Goal: Task Accomplishment & Management: Use online tool/utility

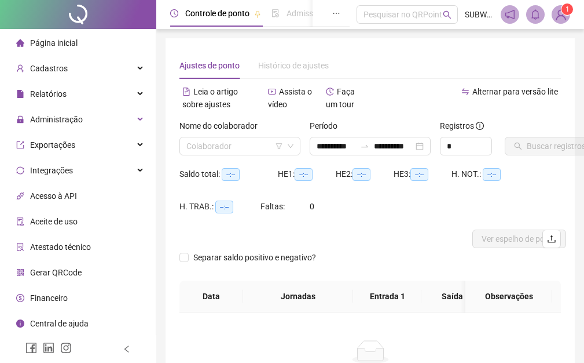
type input "**********"
click at [198, 141] on input "search" at bounding box center [234, 145] width 97 height 17
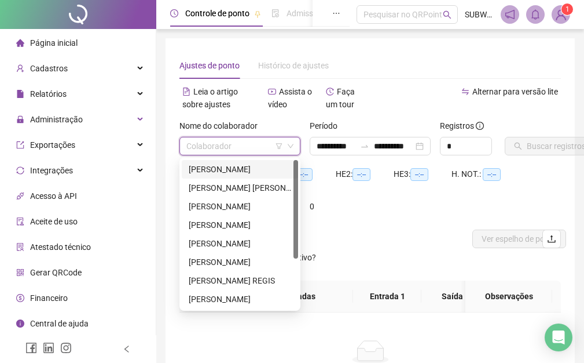
click at [198, 141] on input "search" at bounding box center [234, 145] width 97 height 17
click at [228, 169] on div "[PERSON_NAME]" at bounding box center [240, 169] width 103 height 13
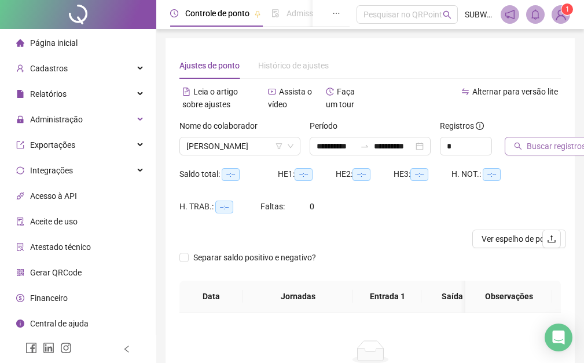
click at [536, 149] on span "Buscar registros" at bounding box center [556, 146] width 59 height 13
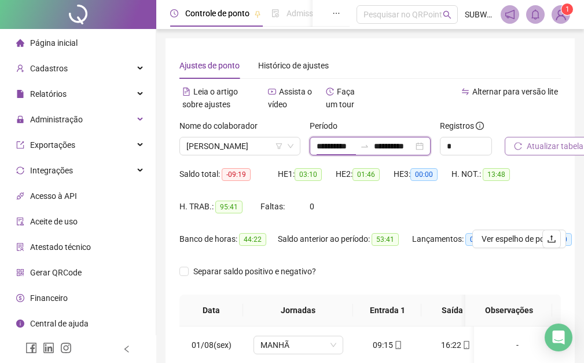
click at [347, 144] on input "**********" at bounding box center [336, 146] width 39 height 13
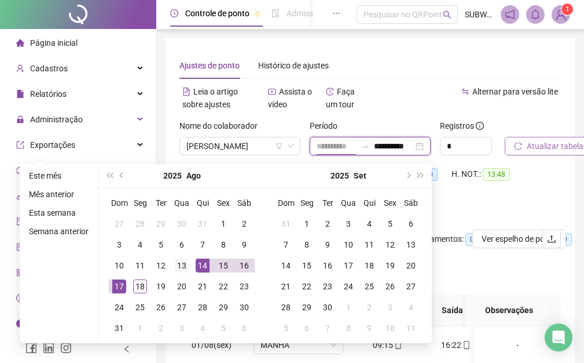
type input "**********"
click at [177, 264] on div "13" at bounding box center [182, 265] width 14 height 14
type input "**********"
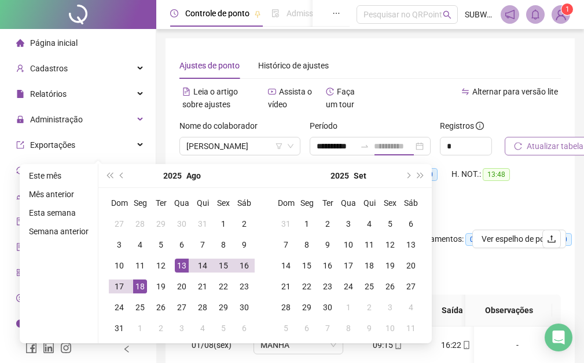
click at [142, 283] on div "18" at bounding box center [140, 286] width 14 height 14
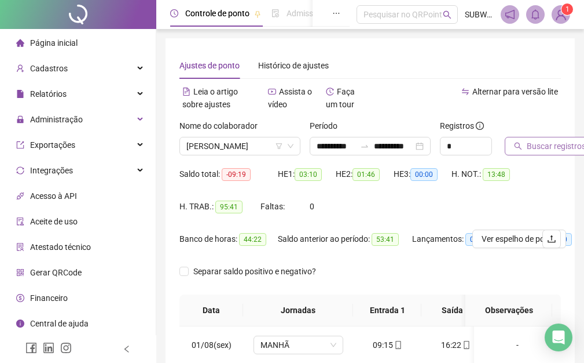
click at [540, 151] on span "Buscar registros" at bounding box center [556, 146] width 59 height 13
click at [550, 143] on span "Atualizar tabela" at bounding box center [555, 146] width 57 height 13
click at [544, 145] on span "Atualizar tabela" at bounding box center [555, 146] width 57 height 13
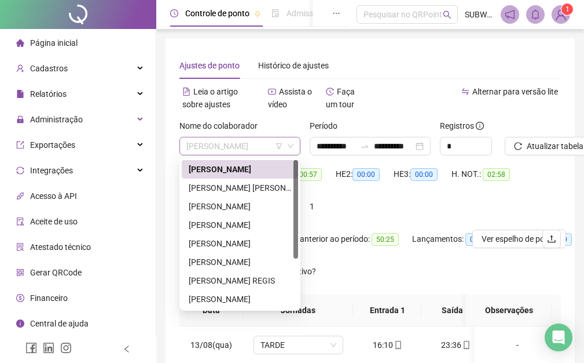
click at [244, 141] on span "[PERSON_NAME]" at bounding box center [239, 145] width 107 height 17
click at [217, 184] on div "[PERSON_NAME] [PERSON_NAME]" at bounding box center [240, 187] width 103 height 13
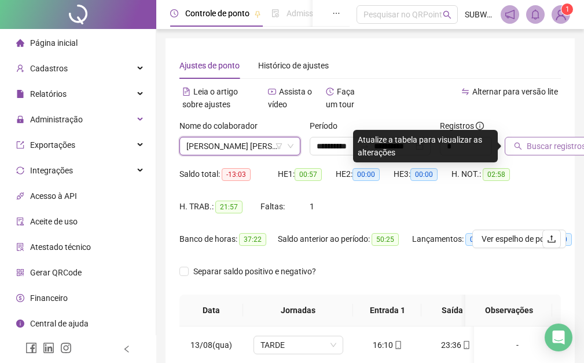
click at [551, 141] on span "Buscar registros" at bounding box center [556, 146] width 59 height 13
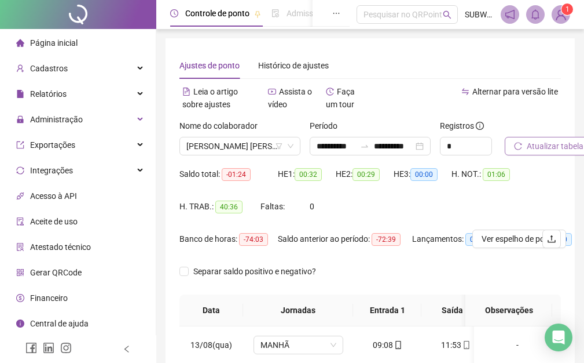
click at [558, 149] on span "Atualizar tabela" at bounding box center [555, 146] width 57 height 13
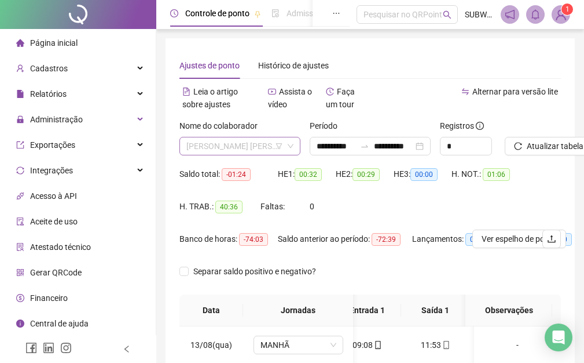
click at [248, 153] on span "[PERSON_NAME] [PERSON_NAME]" at bounding box center [239, 145] width 107 height 17
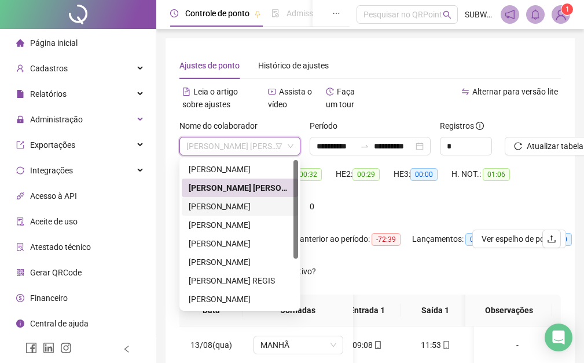
click at [235, 203] on div "[PERSON_NAME]" at bounding box center [240, 206] width 103 height 13
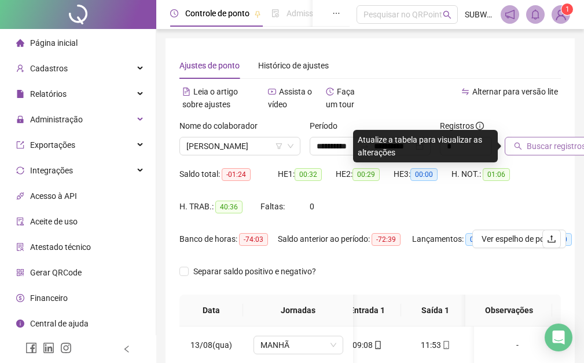
click at [554, 144] on span "Buscar registros" at bounding box center [556, 146] width 59 height 13
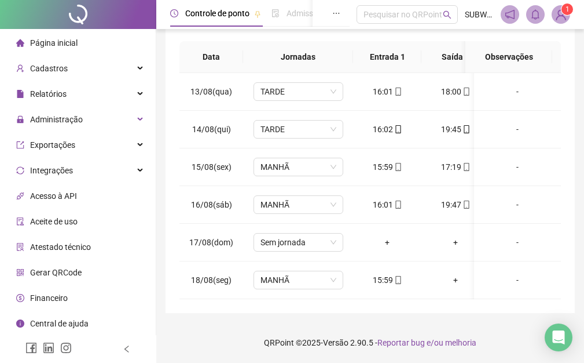
scroll to position [262, 0]
click at [281, 163] on span "MANHÃ" at bounding box center [299, 166] width 76 height 17
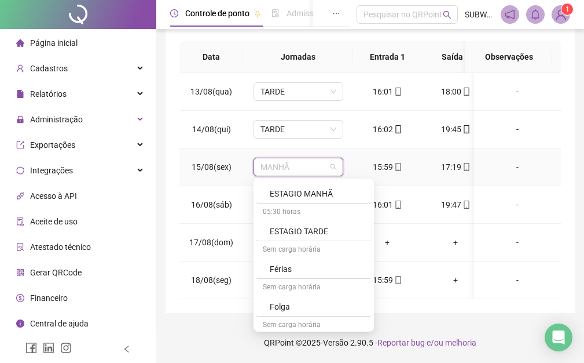
scroll to position [567, 0]
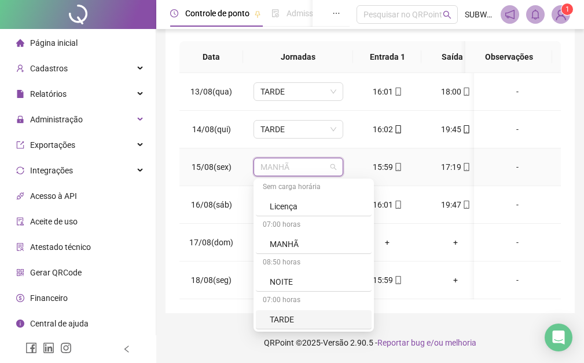
click at [297, 313] on div "TARDE" at bounding box center [317, 319] width 95 height 13
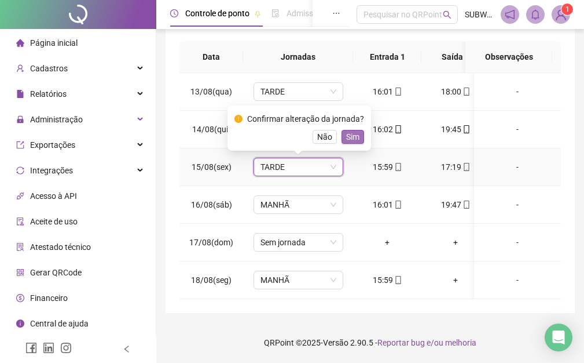
click at [356, 130] on span "Sim" at bounding box center [352, 136] width 13 height 13
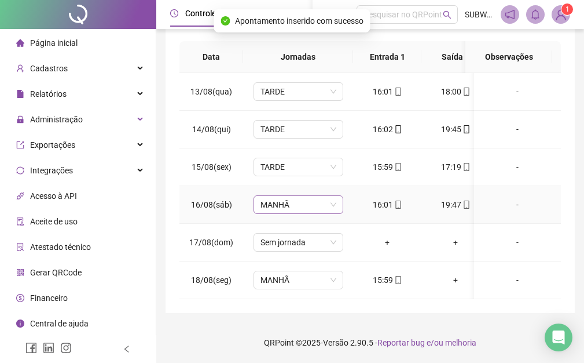
click at [322, 202] on span "MANHÃ" at bounding box center [299, 204] width 76 height 17
drag, startPoint x: 387, startPoint y: 343, endPoint x: 323, endPoint y: 354, distance: 65.7
click at [301, 196] on span "MANHÃ" at bounding box center [299, 204] width 76 height 17
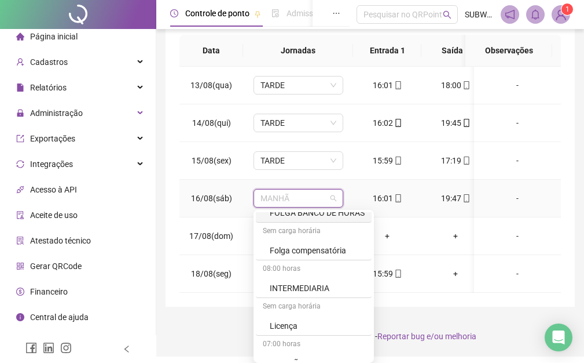
scroll to position [567, 0]
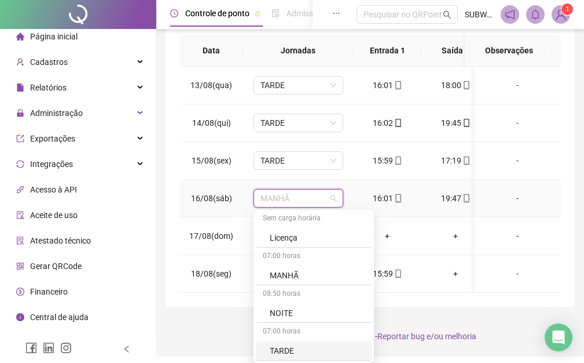
click at [308, 344] on div "TARDE" at bounding box center [317, 350] width 95 height 13
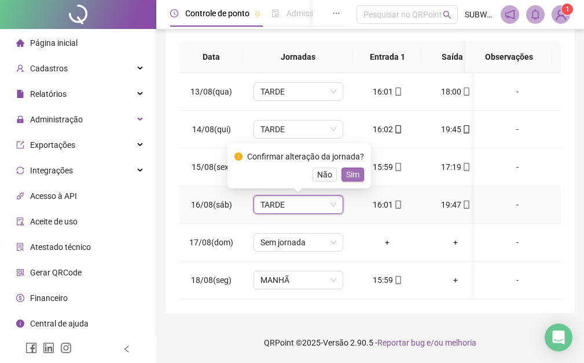
click at [358, 167] on button "Sim" at bounding box center [353, 174] width 23 height 14
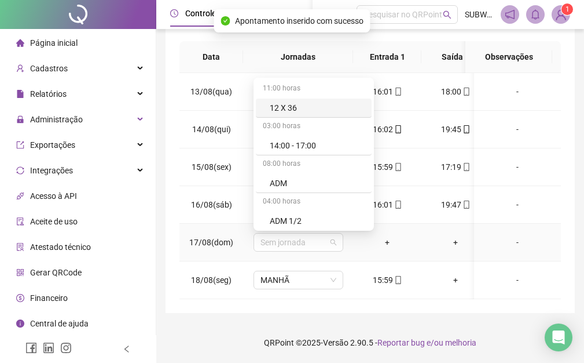
drag, startPoint x: 283, startPoint y: 239, endPoint x: 365, endPoint y: 241, distance: 81.7
click at [285, 239] on span "Sem jornada" at bounding box center [299, 241] width 76 height 17
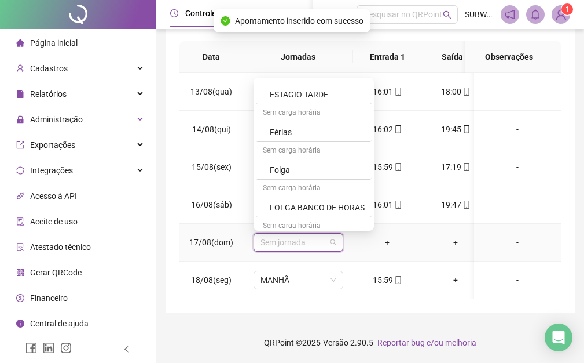
scroll to position [378, 0]
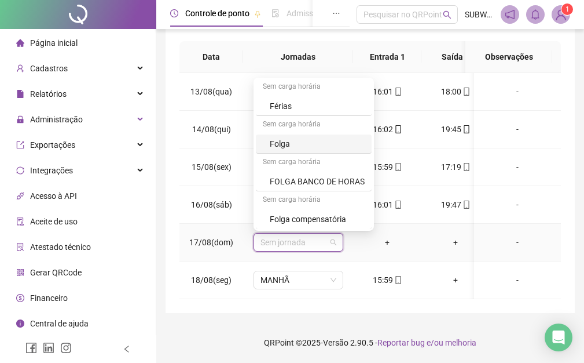
drag, startPoint x: 291, startPoint y: 130, endPoint x: 302, endPoint y: 141, distance: 15.6
click at [291, 137] on div "Folga" at bounding box center [317, 143] width 95 height 13
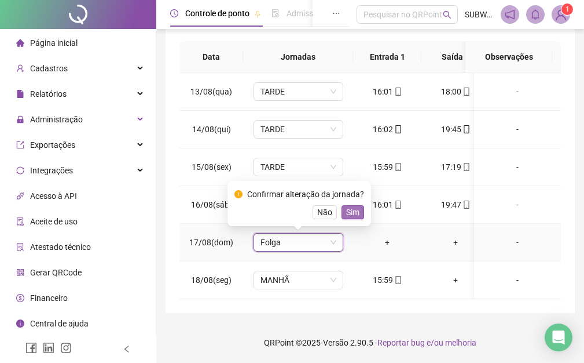
click at [355, 206] on span "Sim" at bounding box center [352, 212] width 13 height 13
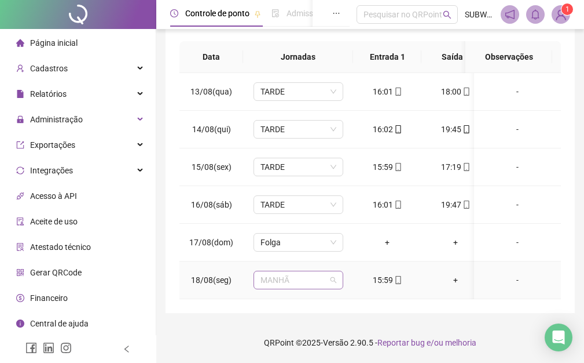
click at [298, 272] on span "MANHÃ" at bounding box center [299, 279] width 76 height 17
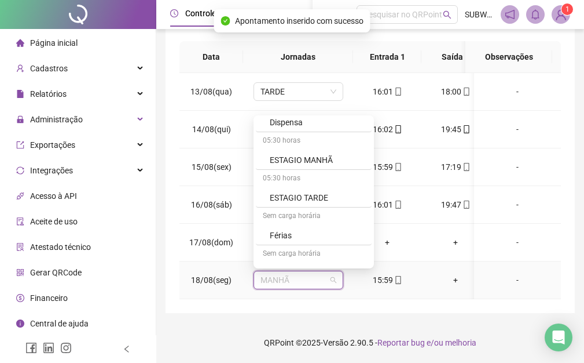
scroll to position [567, 0]
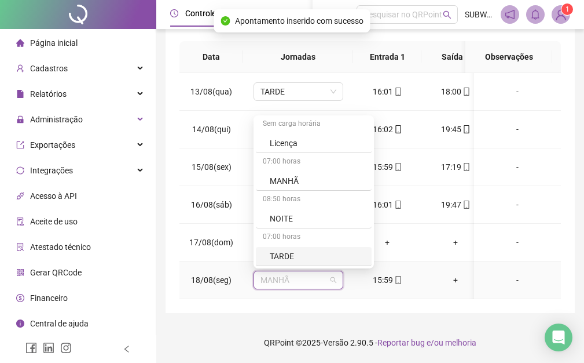
click at [296, 250] on div "TARDE" at bounding box center [317, 256] width 95 height 13
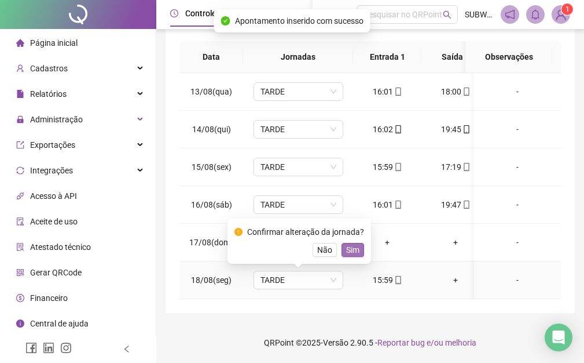
click at [346, 243] on span "Sim" at bounding box center [352, 249] width 13 height 13
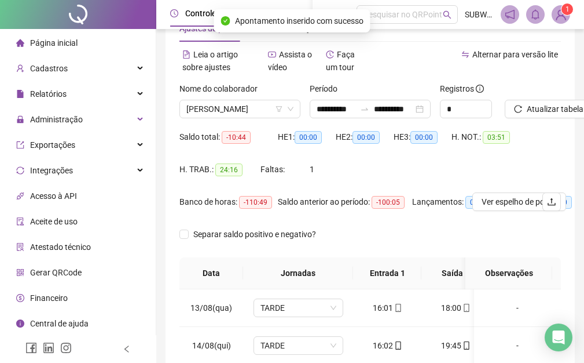
scroll to position [0, 0]
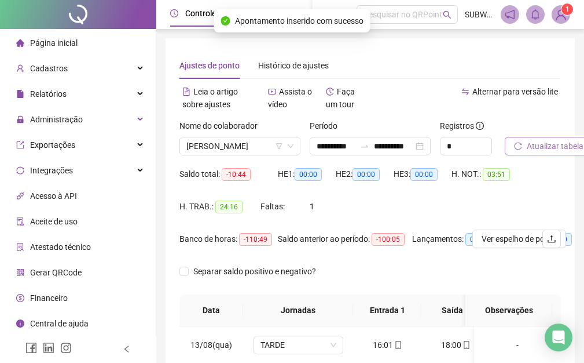
click at [564, 148] on span "Atualizar tabela" at bounding box center [555, 146] width 57 height 13
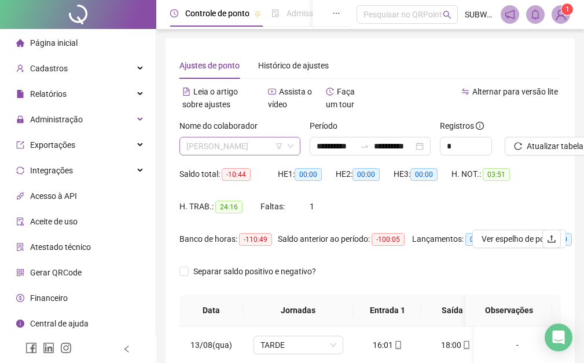
click at [225, 147] on span "[PERSON_NAME]" at bounding box center [239, 145] width 107 height 17
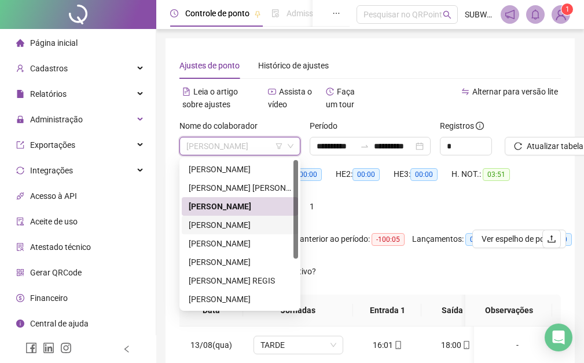
click at [208, 224] on div "[PERSON_NAME]" at bounding box center [240, 224] width 103 height 13
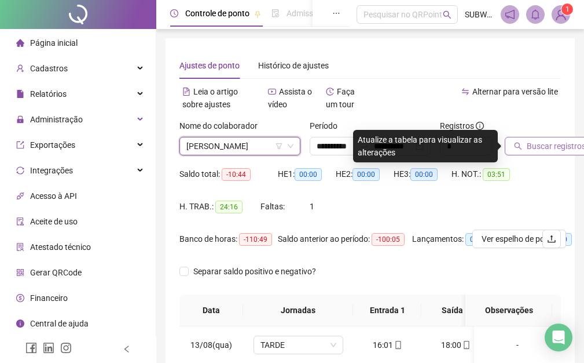
click at [555, 141] on span "Buscar registros" at bounding box center [556, 146] width 59 height 13
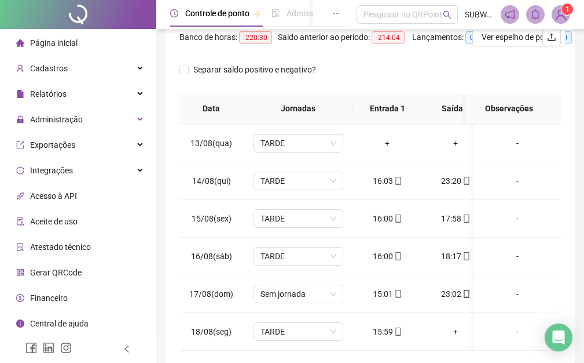
scroll to position [200, 0]
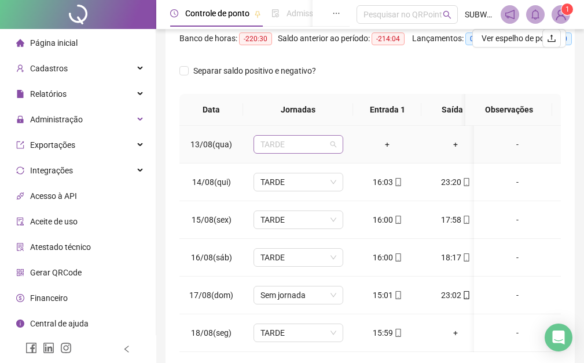
click at [275, 147] on span "TARDE" at bounding box center [299, 144] width 76 height 17
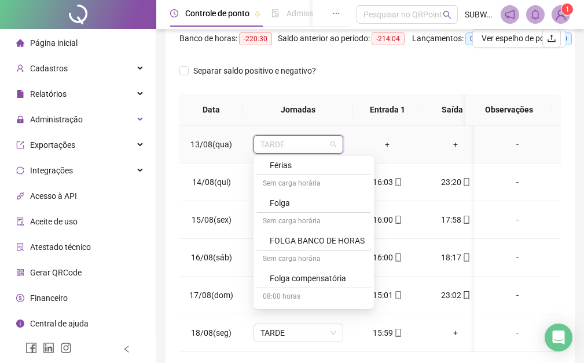
scroll to position [401, 0]
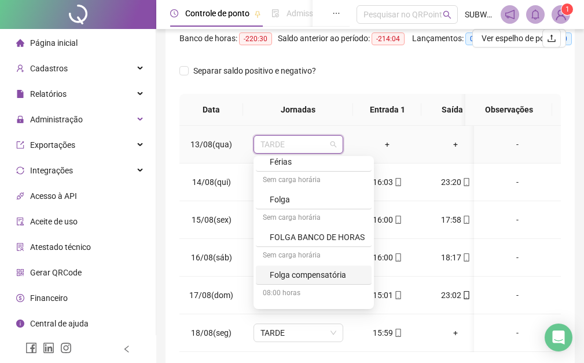
click at [346, 272] on div "Folga compensatória" at bounding box center [317, 274] width 95 height 13
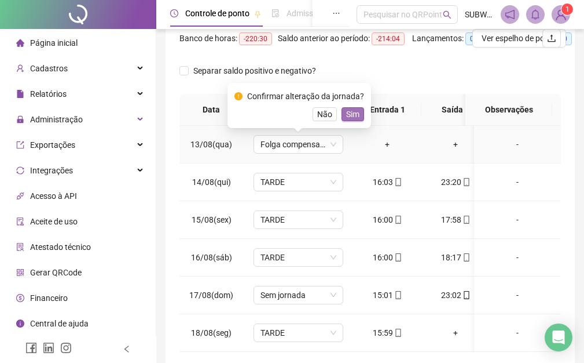
click at [350, 119] on span "Sim" at bounding box center [352, 114] width 13 height 13
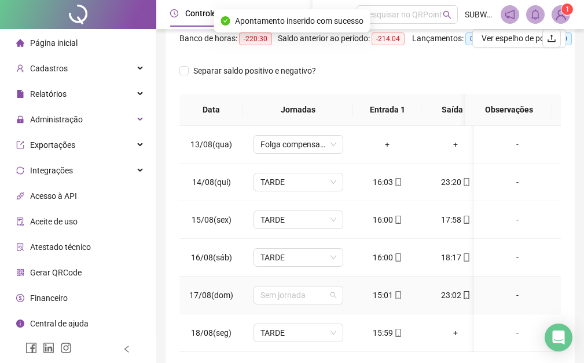
drag, startPoint x: 279, startPoint y: 295, endPoint x: 373, endPoint y: 259, distance: 100.4
click at [288, 299] on span "Sem jornada" at bounding box center [299, 294] width 76 height 17
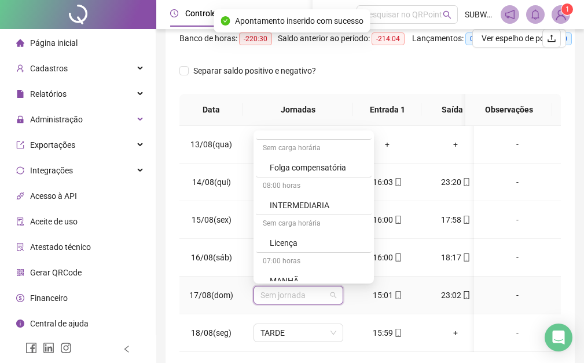
scroll to position [567, 0]
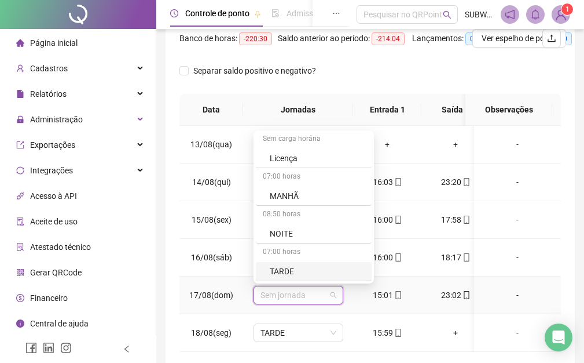
click at [341, 273] on div "TARDE" at bounding box center [317, 271] width 95 height 13
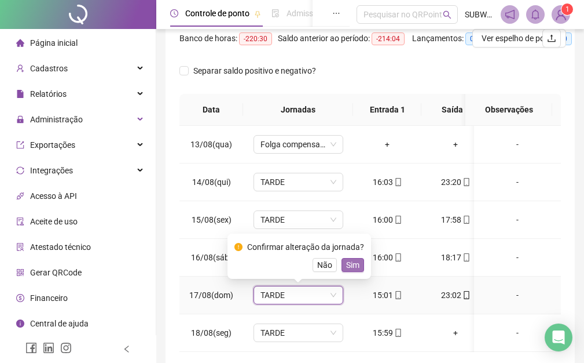
click at [357, 262] on button "Sim" at bounding box center [353, 265] width 23 height 14
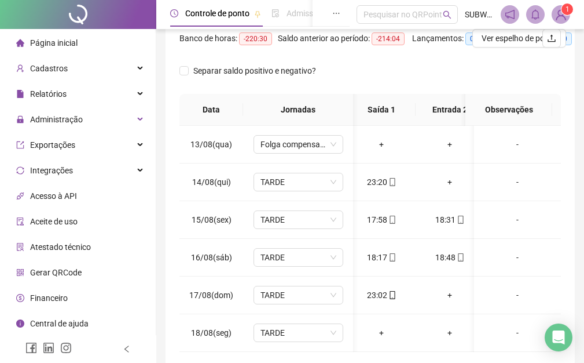
scroll to position [0, 0]
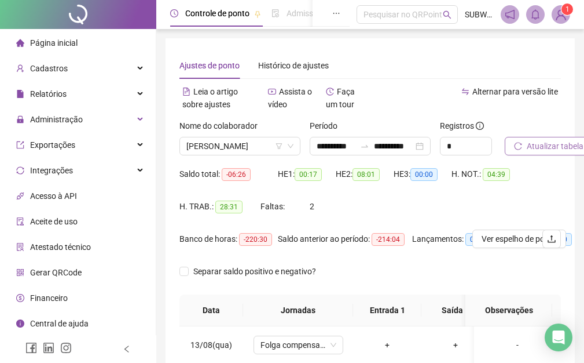
click at [551, 148] on span "Atualizar tabela" at bounding box center [555, 146] width 57 height 13
click at [216, 146] on span "[PERSON_NAME]" at bounding box center [239, 145] width 107 height 17
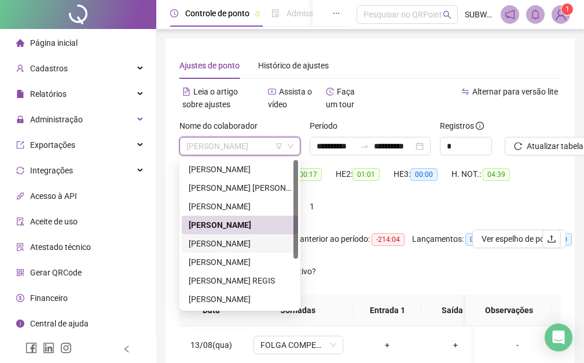
click at [228, 243] on div "[PERSON_NAME]" at bounding box center [240, 243] width 103 height 13
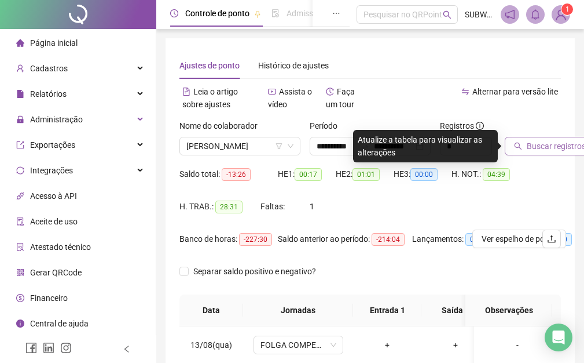
click at [547, 145] on span "Buscar registros" at bounding box center [556, 146] width 59 height 13
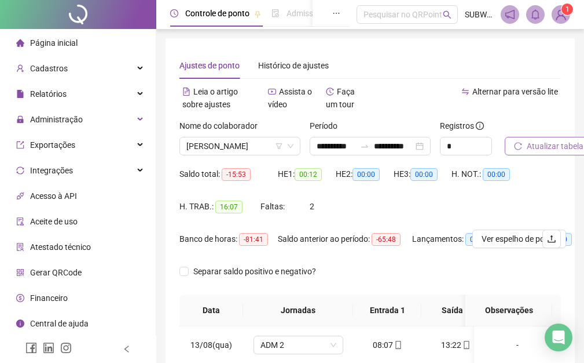
click at [527, 141] on button "Atualizar tabela" at bounding box center [549, 146] width 88 height 19
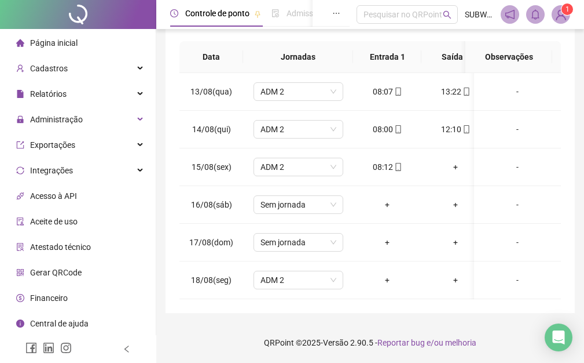
scroll to position [262, 0]
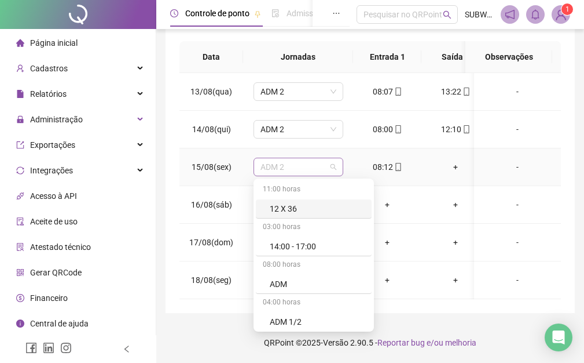
click at [319, 163] on span "ADM 2" at bounding box center [299, 166] width 76 height 17
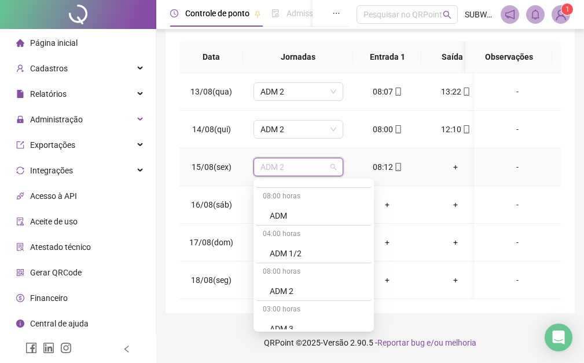
scroll to position [134, 0]
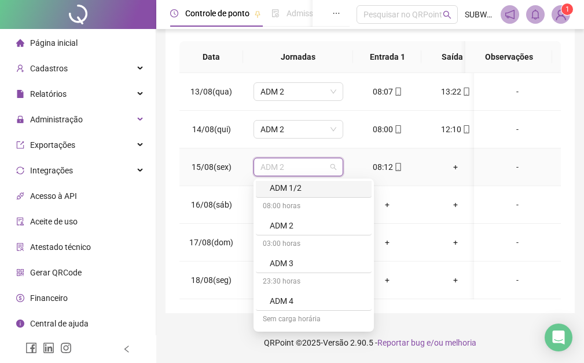
click at [332, 182] on div "ADM 1/2" at bounding box center [317, 187] width 95 height 13
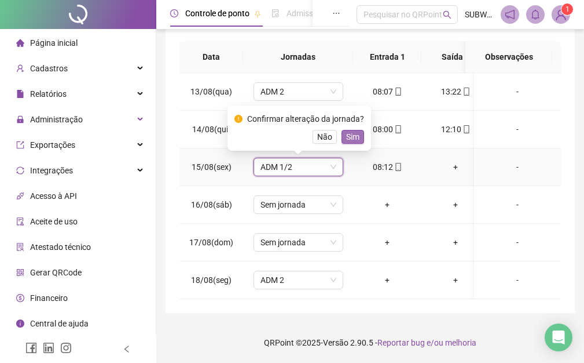
click at [350, 132] on span "Sim" at bounding box center [352, 136] width 13 height 13
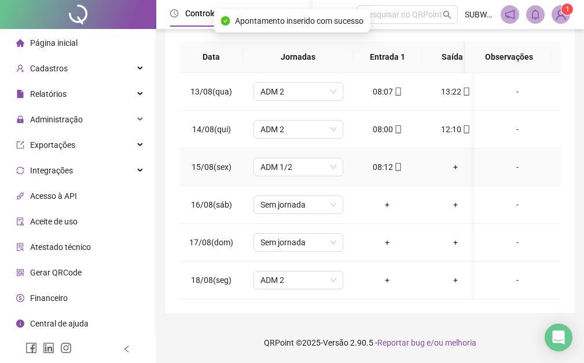
click at [455, 166] on td "+" at bounding box center [456, 167] width 68 height 38
click at [463, 160] on div "+" at bounding box center [456, 166] width 50 height 13
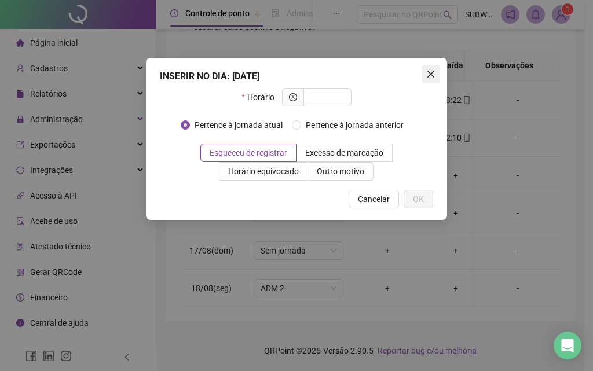
click at [438, 74] on span "Close" at bounding box center [431, 73] width 19 height 9
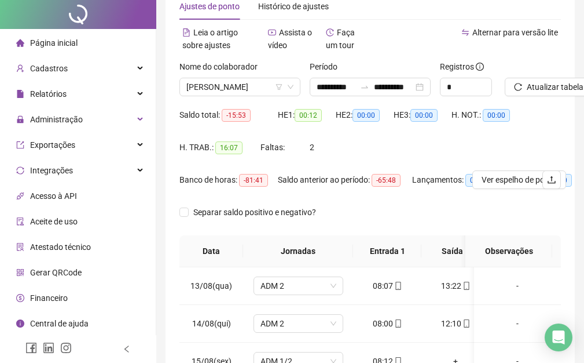
scroll to position [0, 0]
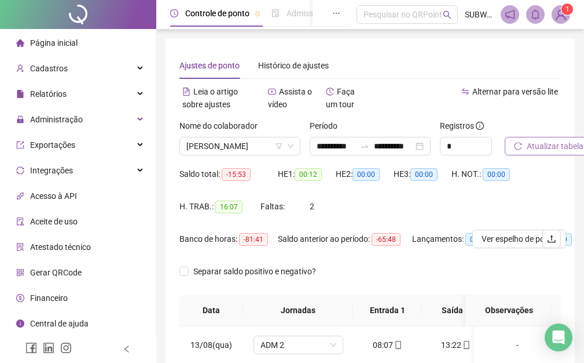
click at [548, 145] on span "Atualizar tabela" at bounding box center [555, 146] width 57 height 13
click at [233, 144] on span "[PERSON_NAME]" at bounding box center [239, 145] width 107 height 17
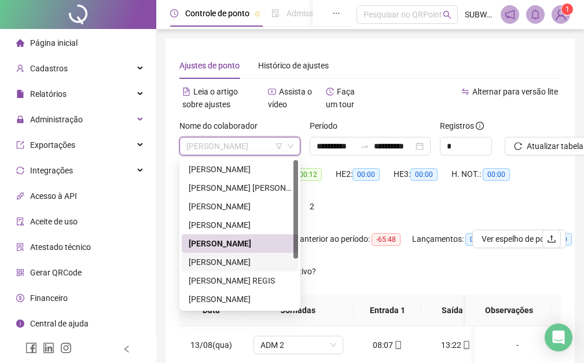
click at [241, 256] on div "[PERSON_NAME]" at bounding box center [240, 261] width 103 height 13
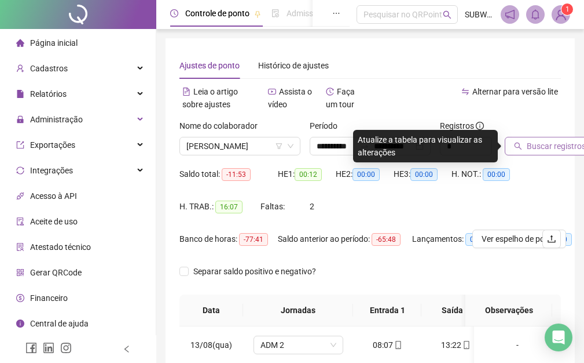
click at [529, 147] on span "Buscar registros" at bounding box center [556, 146] width 59 height 13
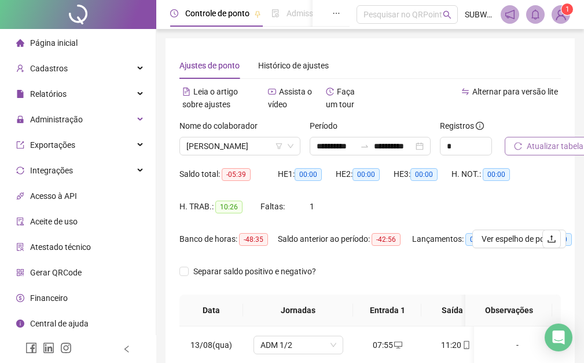
click at [554, 148] on span "Atualizar tabela" at bounding box center [555, 146] width 57 height 13
click at [531, 151] on span "Atualizar tabela" at bounding box center [555, 146] width 57 height 13
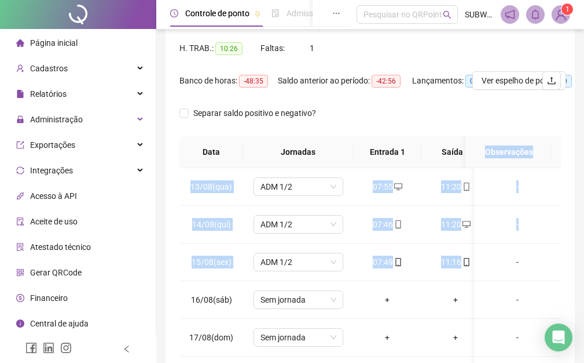
drag, startPoint x: 576, startPoint y: 268, endPoint x: 592, endPoint y: 193, distance: 77.0
click at [577, 145] on div "**********" at bounding box center [370, 150] width 428 height 616
drag, startPoint x: 569, startPoint y: 201, endPoint x: 580, endPoint y: 212, distance: 15.6
click at [569, 202] on div "**********" at bounding box center [368, 144] width 409 height 528
click at [572, 251] on div "**********" at bounding box center [368, 144] width 409 height 528
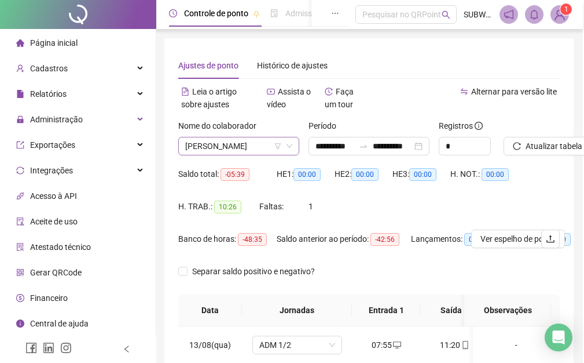
click at [232, 150] on span "[PERSON_NAME]" at bounding box center [238, 145] width 107 height 17
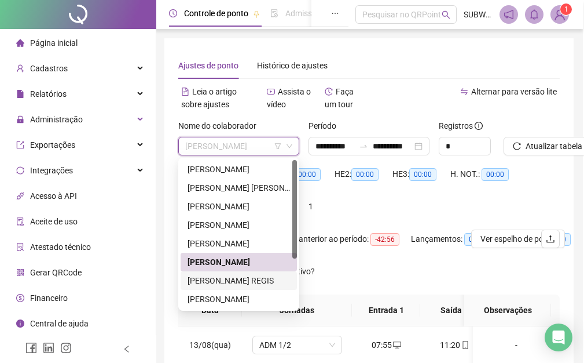
click at [240, 283] on div "[PERSON_NAME] REGIS" at bounding box center [239, 280] width 103 height 13
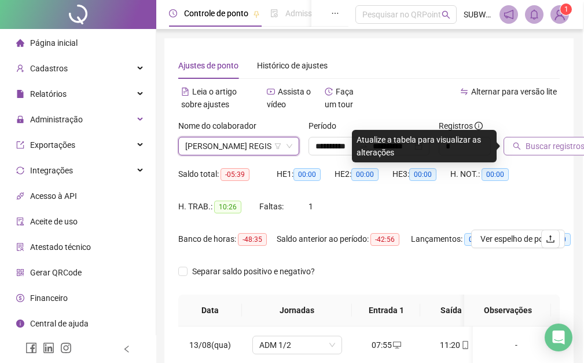
click at [552, 151] on span "Buscar registros" at bounding box center [555, 146] width 59 height 13
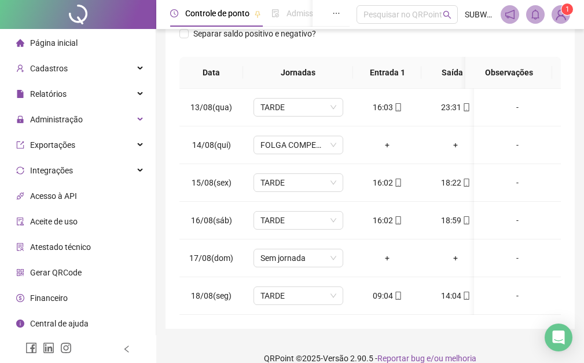
scroll to position [262, 0]
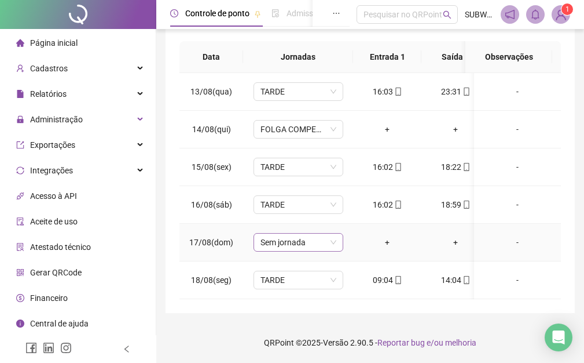
click at [305, 240] on span "Sem jornada" at bounding box center [299, 241] width 76 height 17
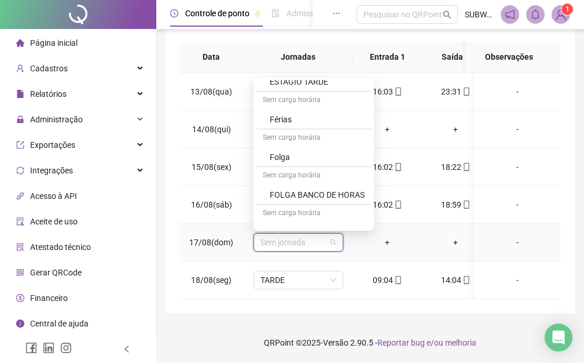
scroll to position [378, 0]
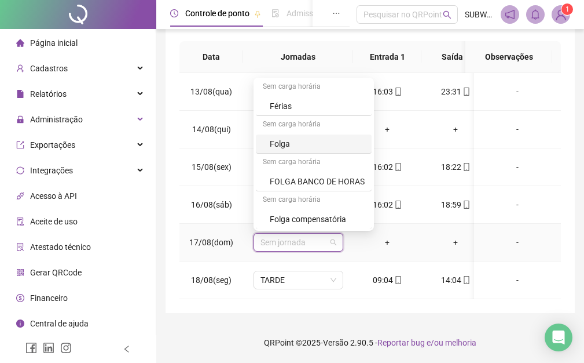
click at [319, 142] on div "Folga" at bounding box center [314, 143] width 116 height 19
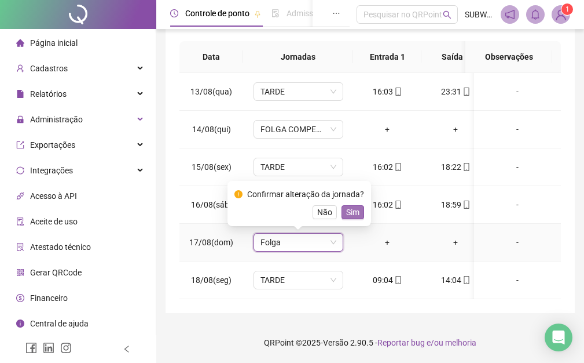
click at [354, 206] on span "Sim" at bounding box center [352, 212] width 13 height 13
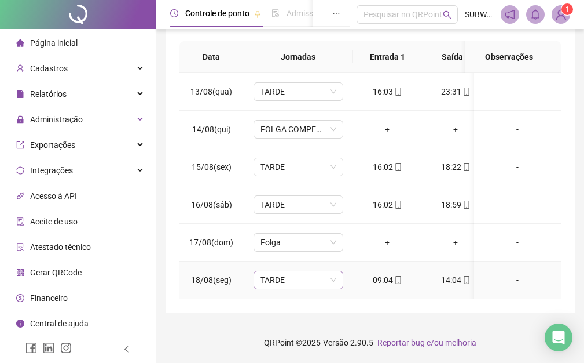
click at [301, 271] on span "TARDE" at bounding box center [299, 279] width 76 height 17
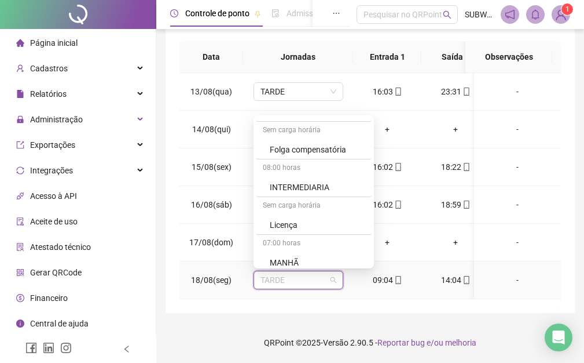
scroll to position [567, 0]
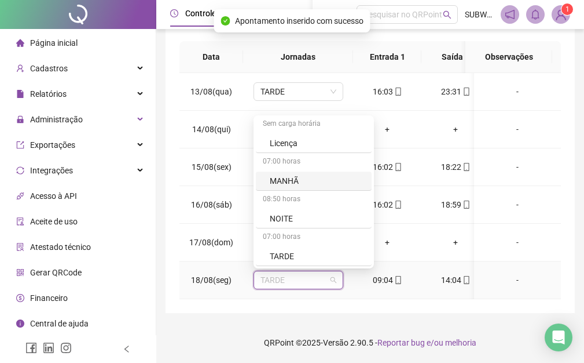
click at [319, 174] on div "MANHÃ" at bounding box center [317, 180] width 95 height 13
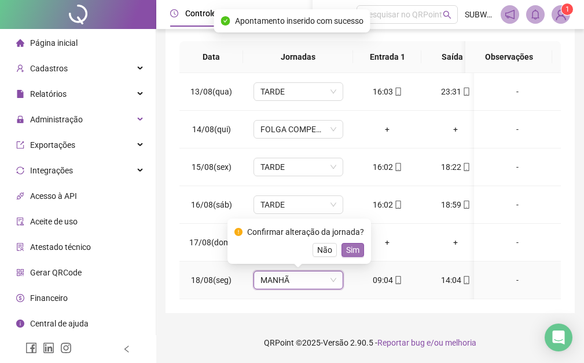
click at [358, 243] on button "Sim" at bounding box center [353, 250] width 23 height 14
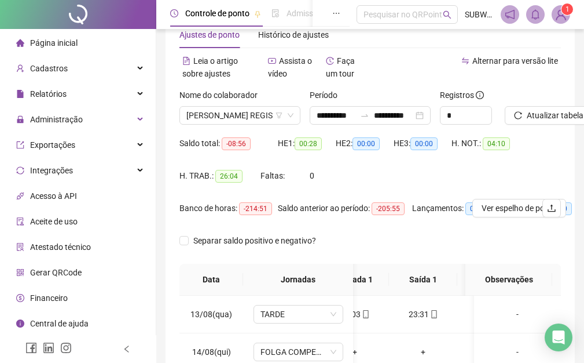
scroll to position [0, 0]
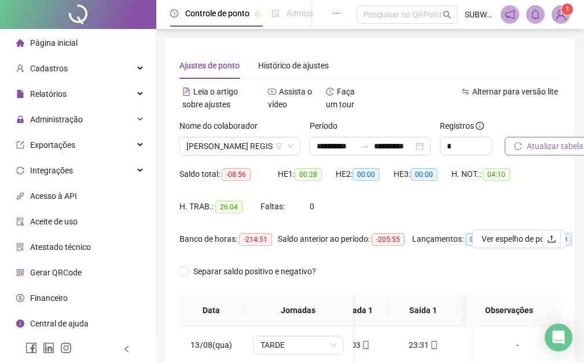
click at [543, 144] on span "Atualizar tabela" at bounding box center [555, 146] width 57 height 13
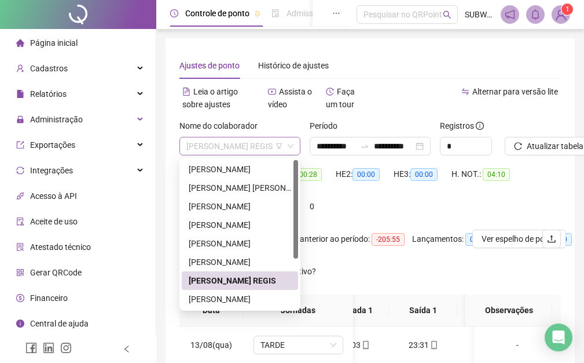
click at [218, 150] on span "[PERSON_NAME] REGIS" at bounding box center [239, 145] width 107 height 17
click at [226, 297] on div "[PERSON_NAME]" at bounding box center [240, 298] width 103 height 13
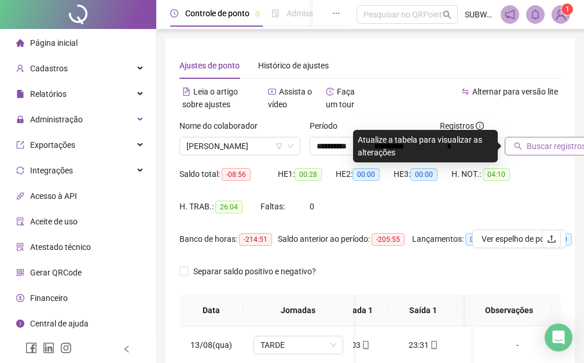
click at [554, 141] on span "Buscar registros" at bounding box center [556, 146] width 59 height 13
